Goal: Navigation & Orientation: Find specific page/section

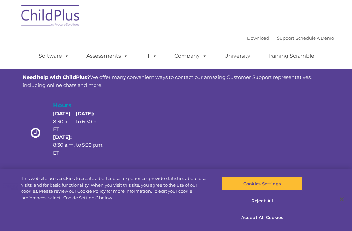
click at [279, 217] on button "Accept All Cookies" at bounding box center [262, 217] width 81 height 14
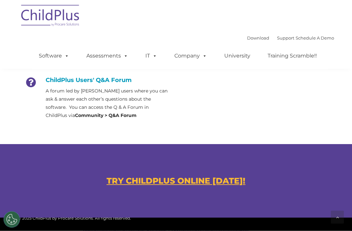
scroll to position [318, 0]
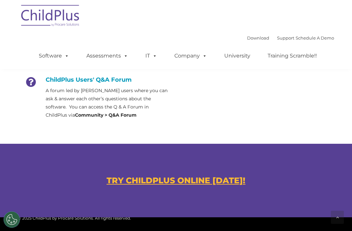
click at [212, 178] on u "TRY CHILDPLUS ONLINE TODAY!" at bounding box center [176, 180] width 139 height 10
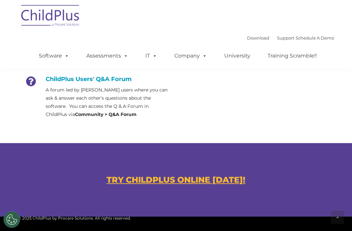
scroll to position [298, 0]
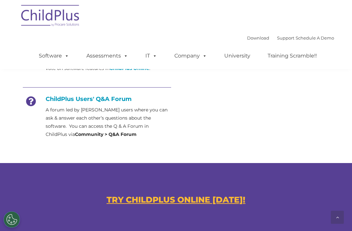
click at [87, 98] on h4 "ChildPlus Users' Q&A Forum" at bounding box center [97, 98] width 148 height 7
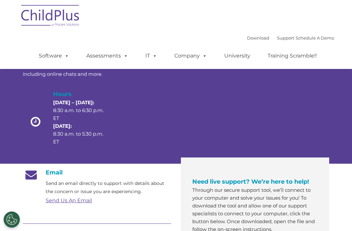
scroll to position [0, 0]
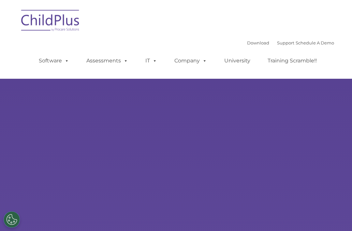
type input ""
select select "MEDIUM"
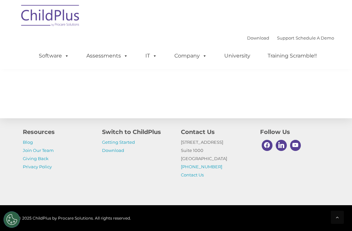
scroll to position [787, 0]
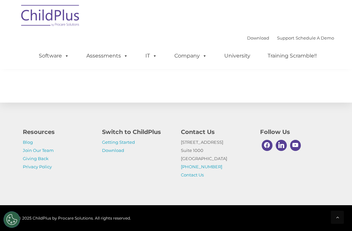
click at [132, 144] on link "Getting Started" at bounding box center [118, 141] width 33 height 5
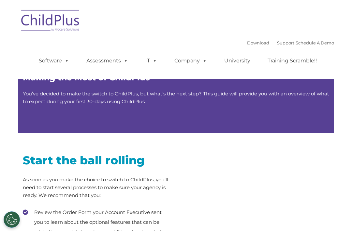
type input ""
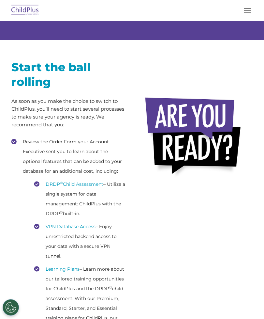
scroll to position [93, 0]
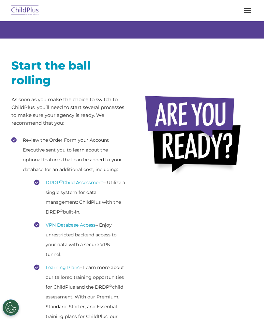
click at [95, 180] on link "DRDP © Child Assessment" at bounding box center [75, 182] width 58 height 6
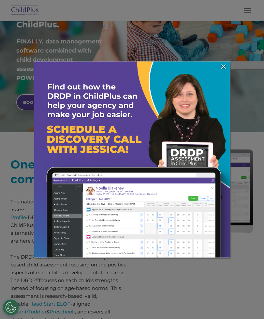
scroll to position [150, 0]
click at [226, 68] on link "×" at bounding box center [224, 66] width 8 height 7
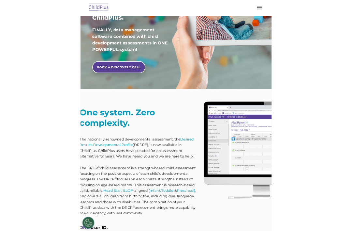
scroll to position [195, 0]
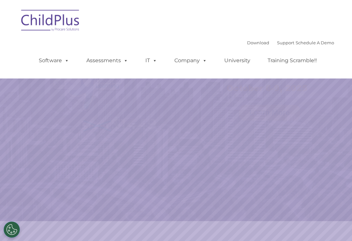
select select "MEDIUM"
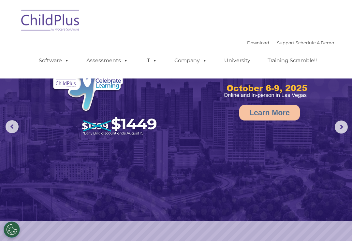
click at [151, 59] on span at bounding box center [153, 60] width 7 height 6
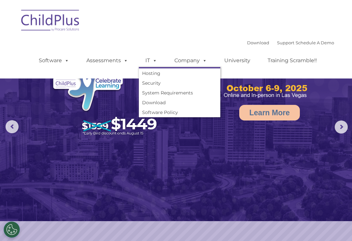
click at [204, 61] on span at bounding box center [203, 60] width 7 height 6
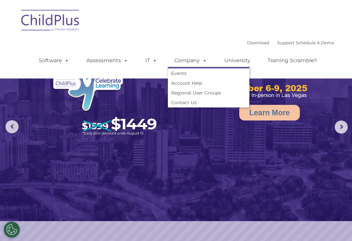
click at [246, 58] on link "University" at bounding box center [237, 60] width 39 height 13
click at [243, 57] on link "University" at bounding box center [237, 60] width 39 height 13
click at [240, 61] on link "University" at bounding box center [237, 60] width 39 height 13
click at [283, 62] on link "Training Scramble!!" at bounding box center [292, 60] width 62 height 13
click at [118, 59] on link "Assessments" at bounding box center [107, 60] width 55 height 13
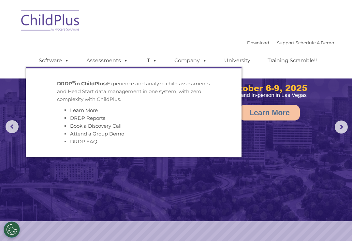
click at [110, 59] on link "Assessments" at bounding box center [107, 60] width 55 height 13
click at [59, 63] on link "Software" at bounding box center [53, 60] width 43 height 13
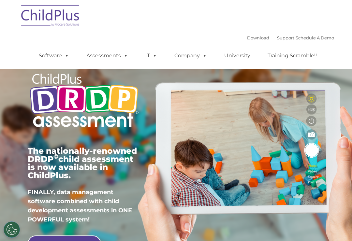
click at [65, 19] on img at bounding box center [50, 16] width 65 height 33
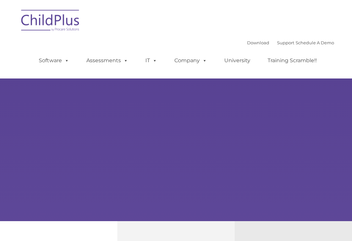
type input ""
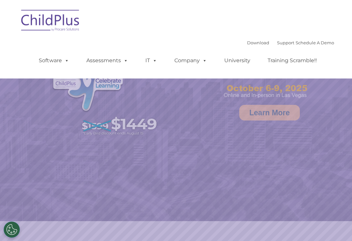
select select "MEDIUM"
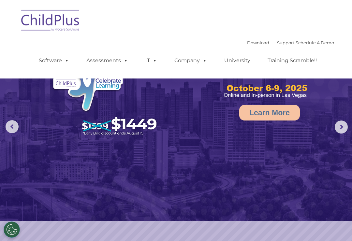
click at [277, 44] on link "Support" at bounding box center [285, 42] width 17 height 5
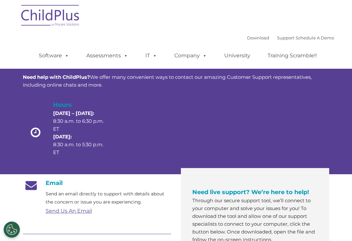
click at [294, 56] on link "Training Scramble!!" at bounding box center [292, 55] width 62 height 13
click at [321, 37] on link "Schedule A Demo" at bounding box center [315, 37] width 38 height 5
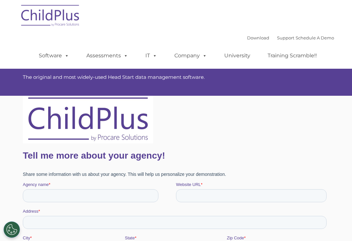
click at [67, 56] on span at bounding box center [65, 56] width 7 height 6
click at [119, 32] on div "Download Support | Schedule A Demo  MENU MENU Software ChildPlus: The original…" at bounding box center [176, 34] width 316 height 69
click at [255, 38] on link "Download" at bounding box center [258, 37] width 22 height 5
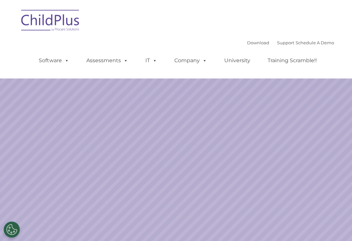
select select "MEDIUM"
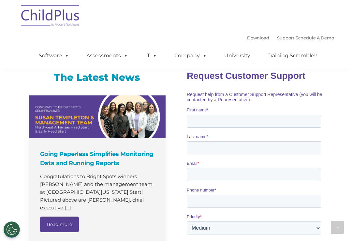
scroll to position [439, 0]
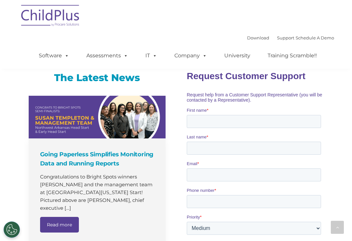
click at [165, 33] on div "Download Support | Schedule A Demo  MENU MENU Software ChildPlus: The original…" at bounding box center [180, 51] width 309 height 36
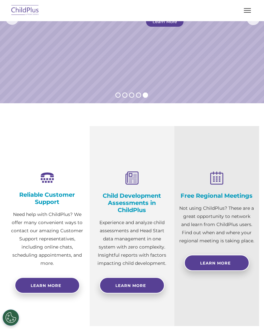
scroll to position [0, 0]
